Goal: Task Accomplishment & Management: Complete application form

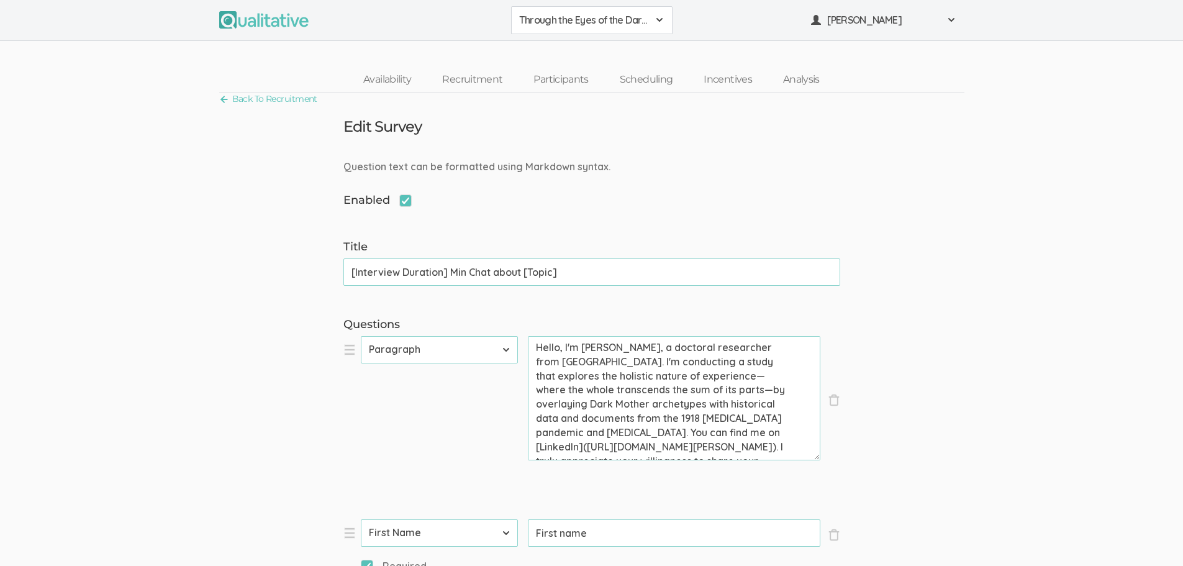
scroll to position [1505, 0]
